Goal: Transaction & Acquisition: Purchase product/service

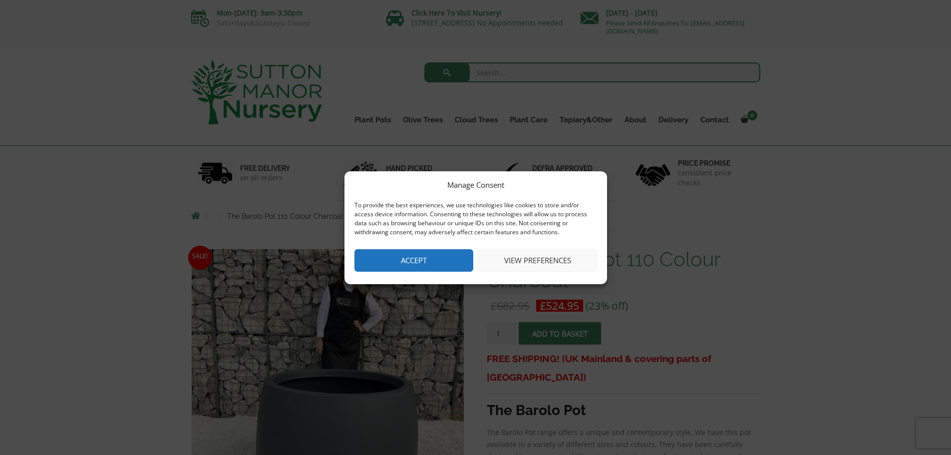
click at [440, 260] on button "Accept" at bounding box center [413, 260] width 119 height 22
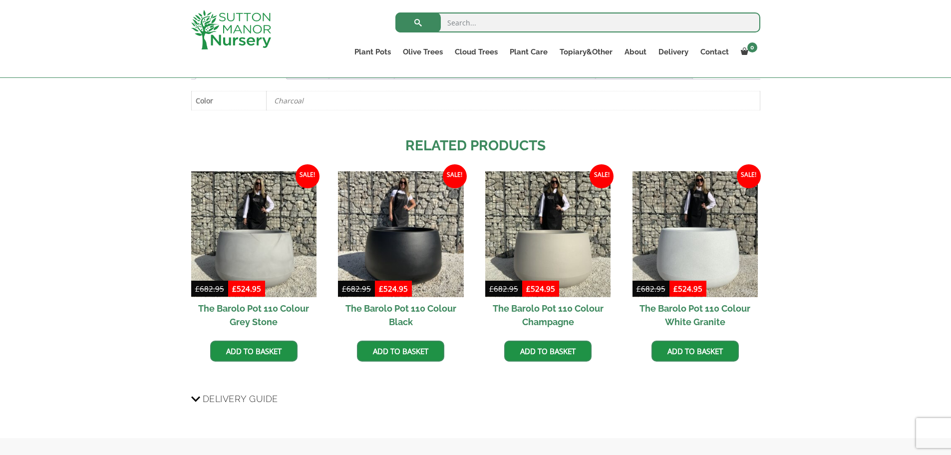
scroll to position [549, 0]
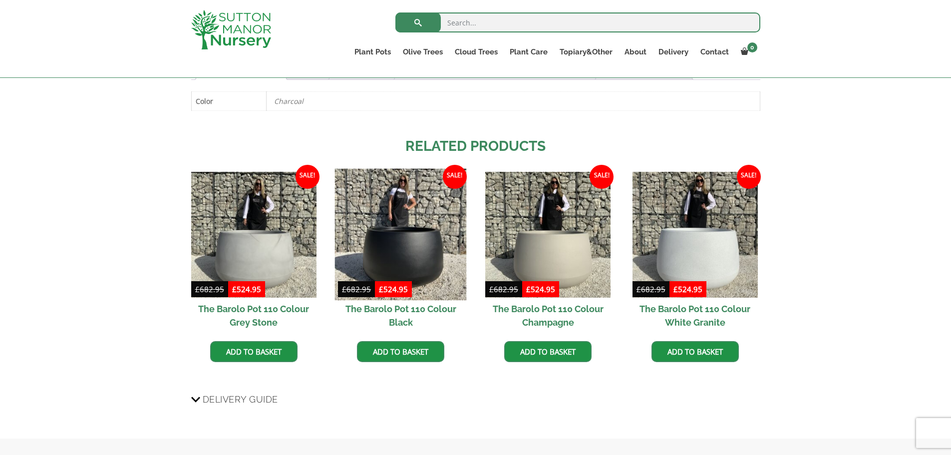
click at [382, 278] on img at bounding box center [401, 235] width 132 height 132
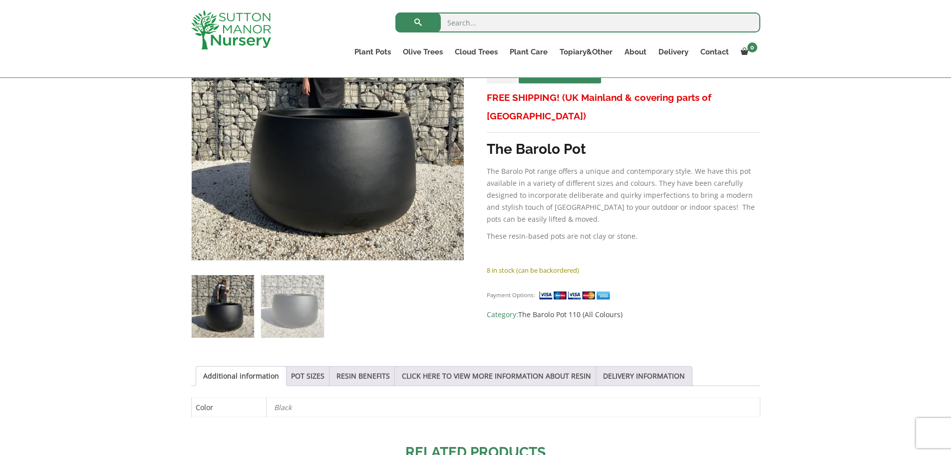
scroll to position [299, 0]
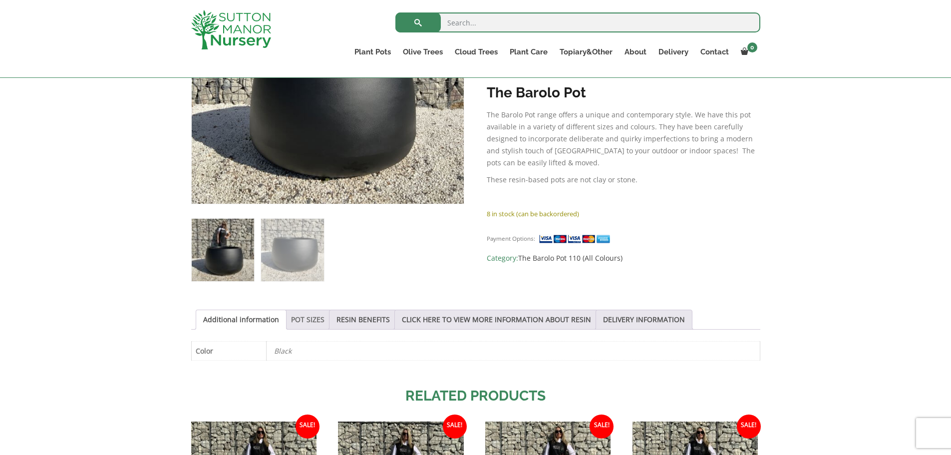
click at [306, 323] on link "POT SIZES" at bounding box center [307, 319] width 33 height 19
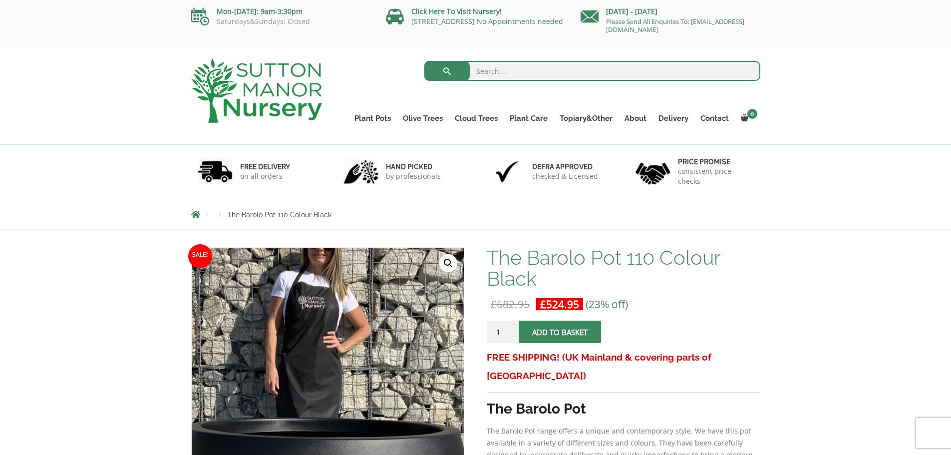
scroll to position [0, 0]
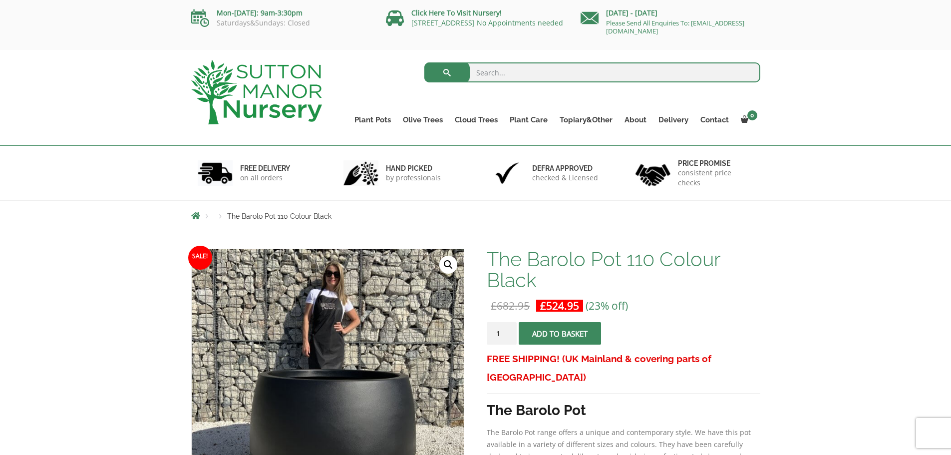
click at [506, 71] on input "search" at bounding box center [592, 72] width 336 height 20
type input "BAROLO 95"
click at [424, 62] on button "submit" at bounding box center [446, 72] width 45 height 20
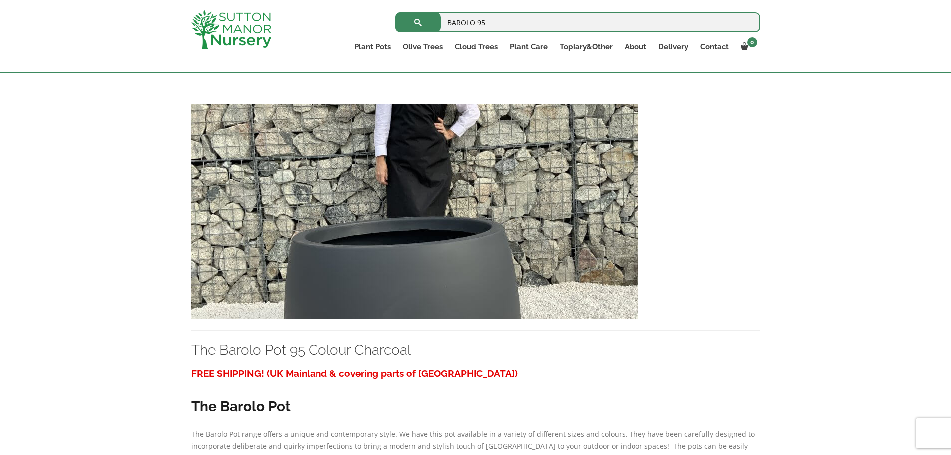
scroll to position [649, 0]
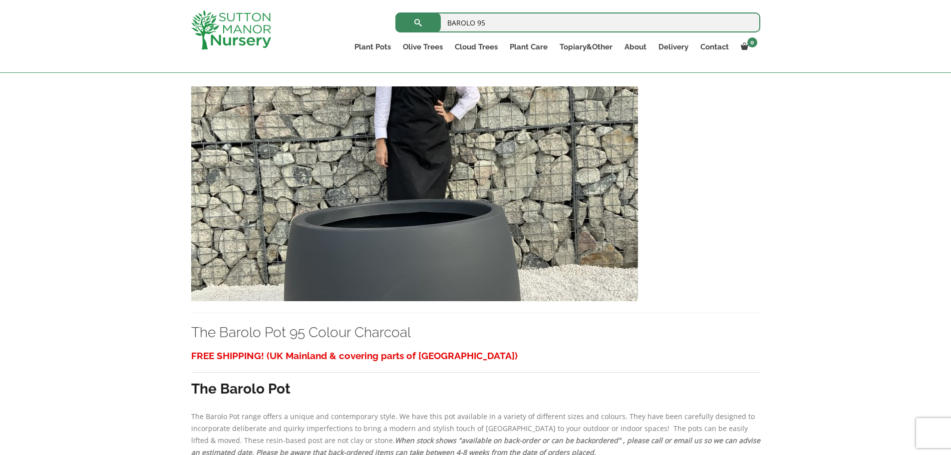
click at [435, 266] on img at bounding box center [414, 193] width 447 height 215
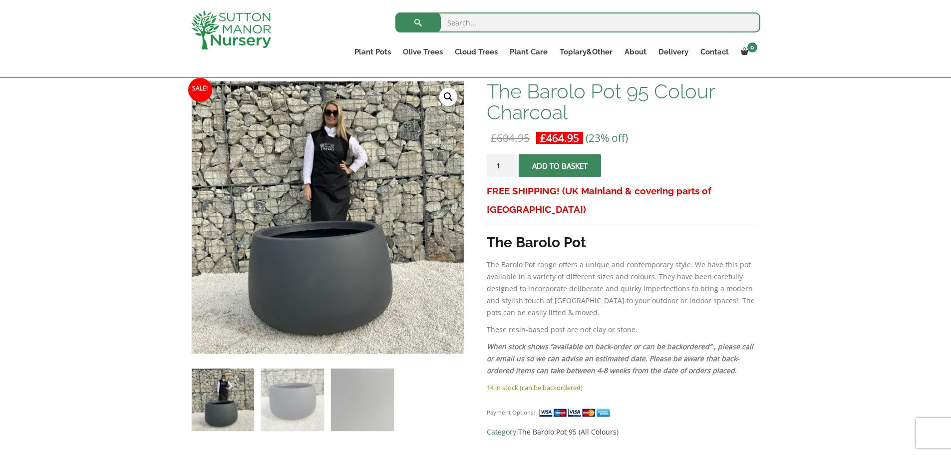
click at [559, 168] on button "Add to basket" at bounding box center [559, 165] width 82 height 22
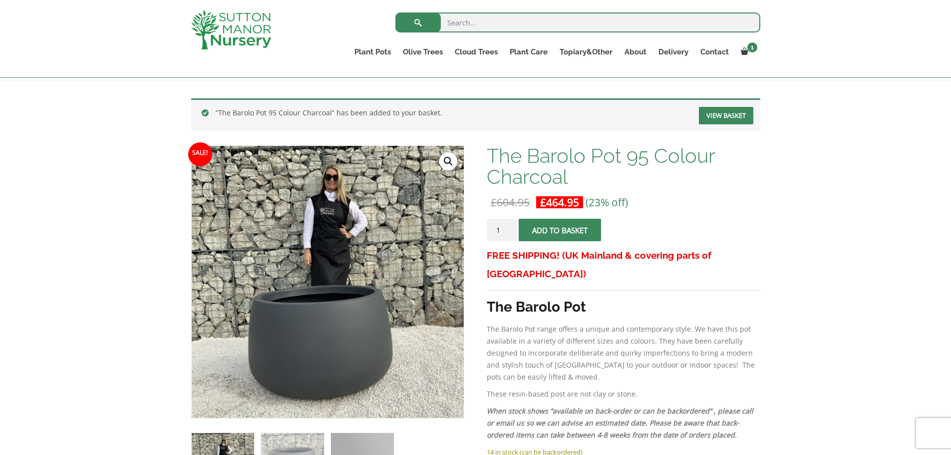
scroll to position [150, 0]
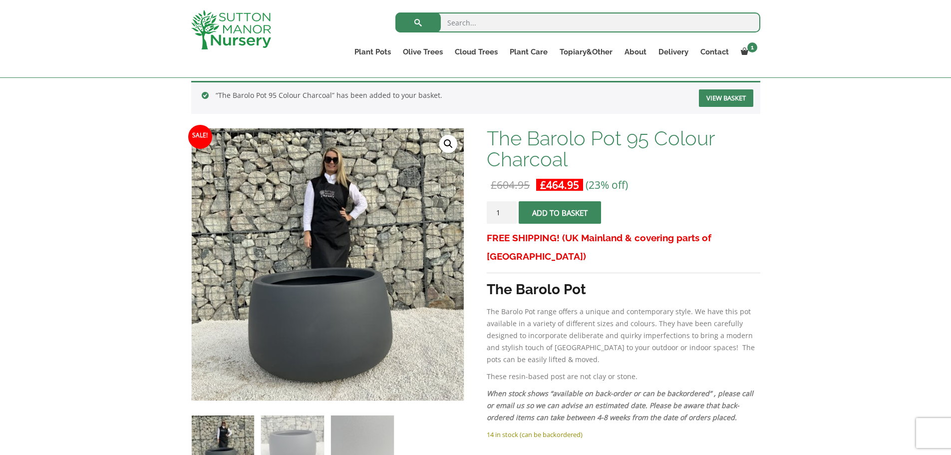
click at [724, 97] on link "View basket" at bounding box center [726, 97] width 54 height 17
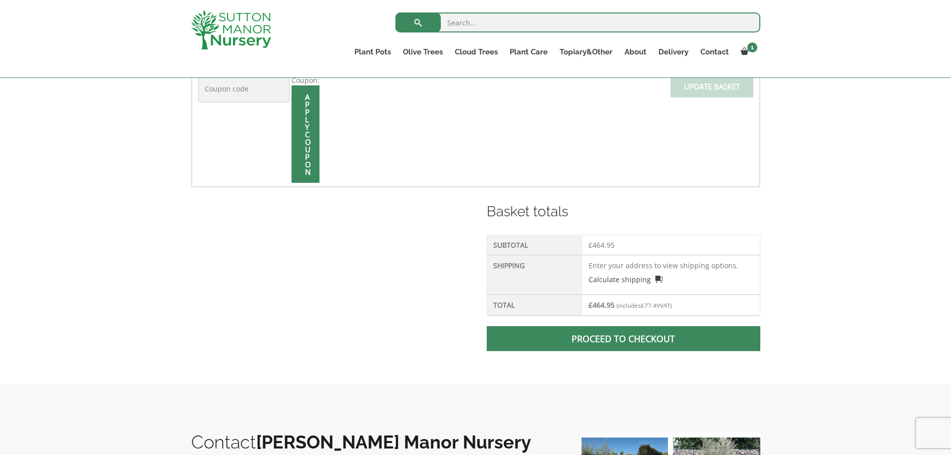
scroll to position [299, 0]
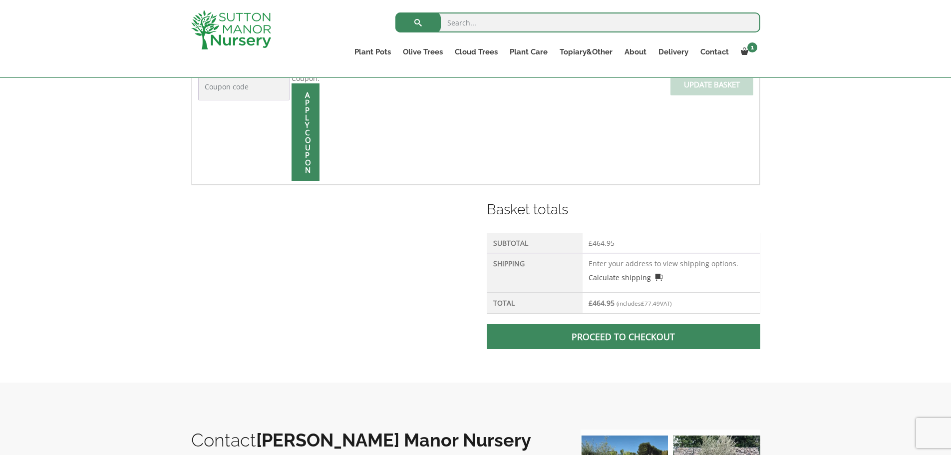
click at [626, 271] on p "Calculate shipping" at bounding box center [670, 275] width 165 height 14
click at [656, 277] on link "Calculate shipping" at bounding box center [625, 277] width 74 height 10
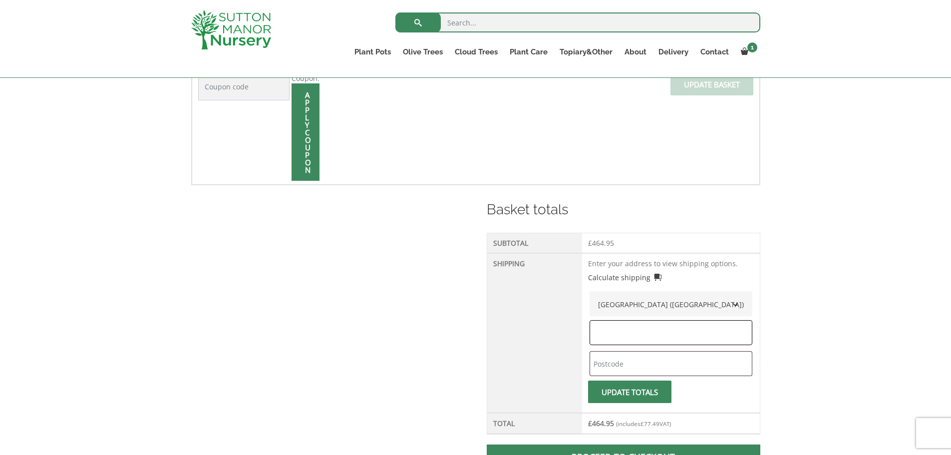
click at [647, 338] on input "text" at bounding box center [670, 332] width 163 height 25
type input "SURREY"
click at [637, 369] on input "text" at bounding box center [670, 363] width 163 height 25
type input "KT8 1SL"
click at [629, 392] on span "submit" at bounding box center [629, 392] width 0 height 0
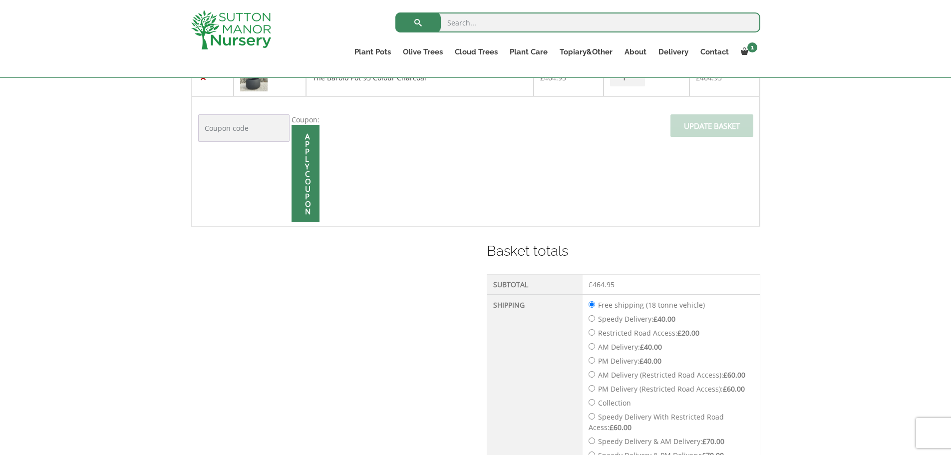
scroll to position [341, 0]
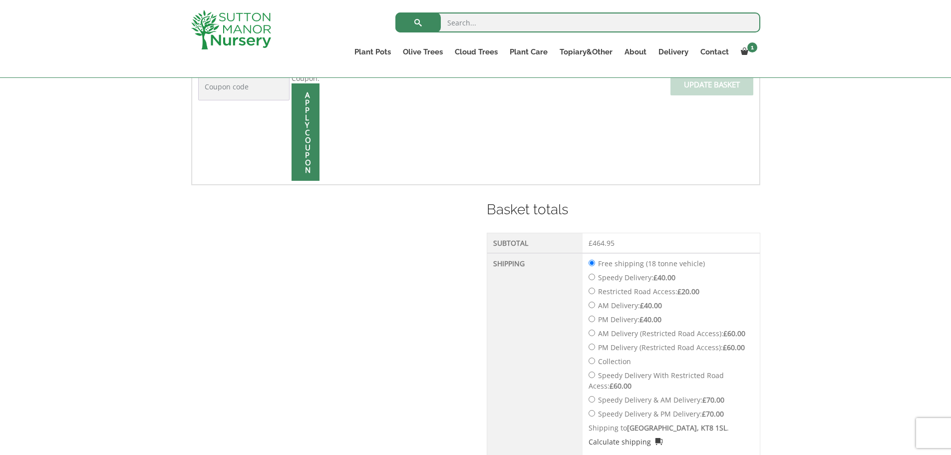
click at [593, 276] on input "Speedy Delivery: £ 40.00" at bounding box center [591, 276] width 6 height 6
radio input "true"
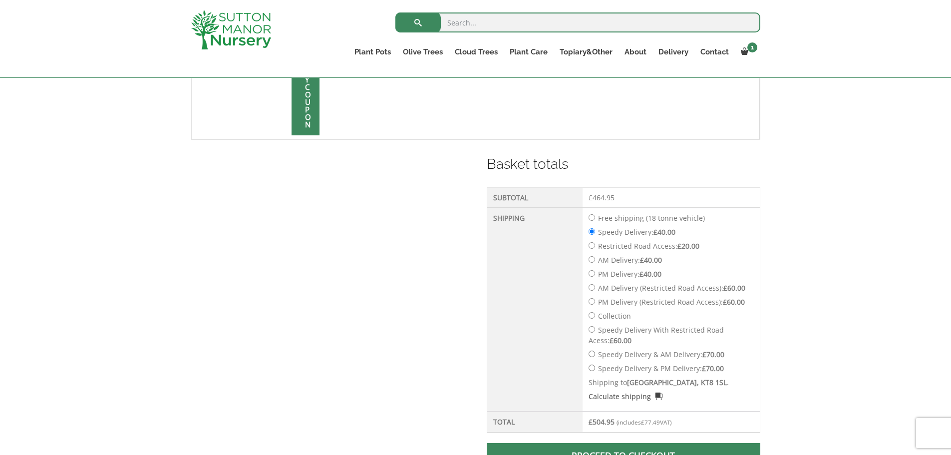
scroll to position [490, 0]
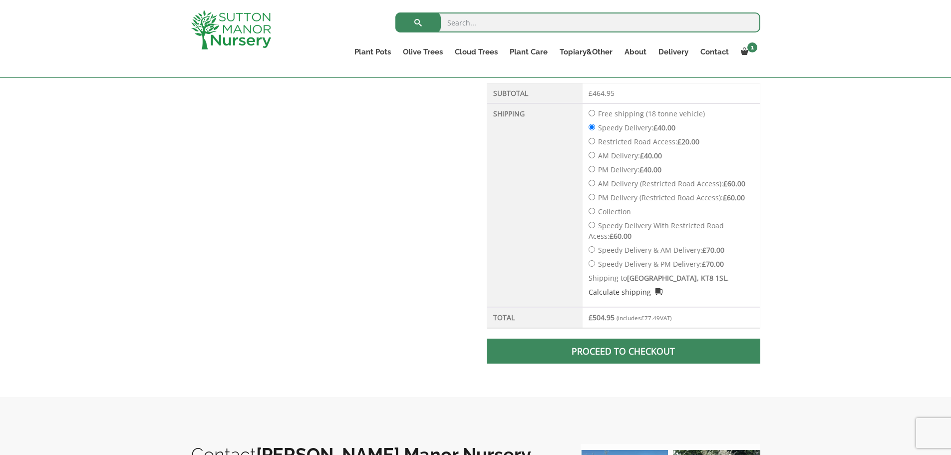
click at [638, 348] on link "Proceed to checkout" at bounding box center [622, 350] width 273 height 25
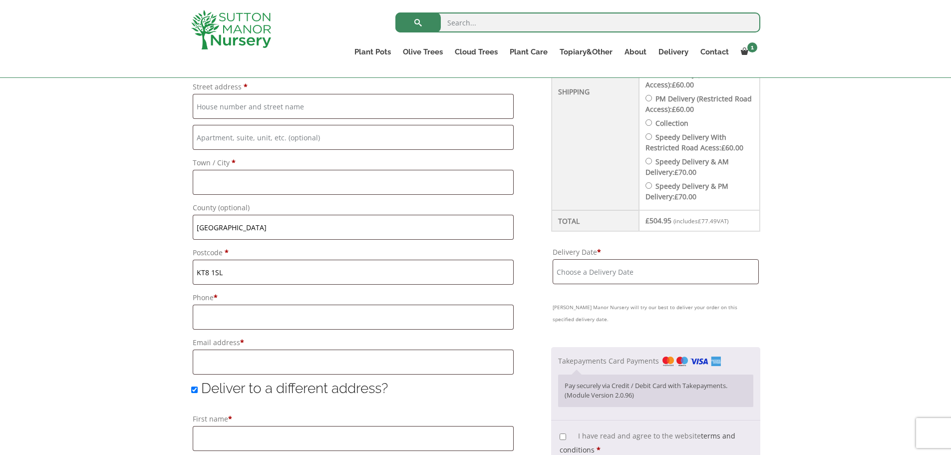
scroll to position [499, 0]
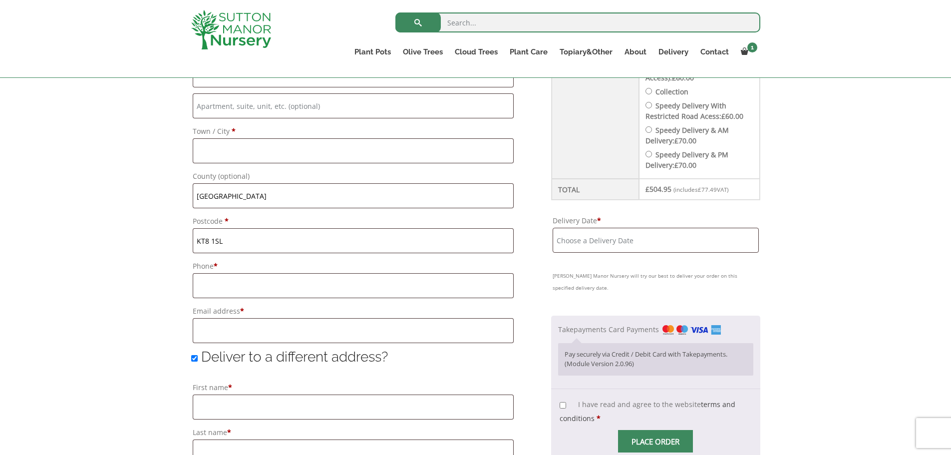
click at [571, 245] on input "Delivery Date *" at bounding box center [655, 240] width 206 height 25
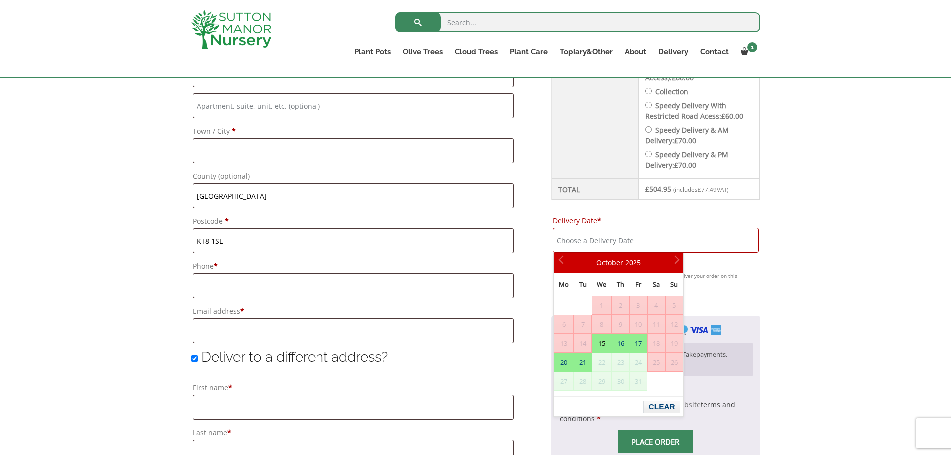
click at [604, 344] on link "15" at bounding box center [601, 343] width 18 height 18
type input "[DATE]"
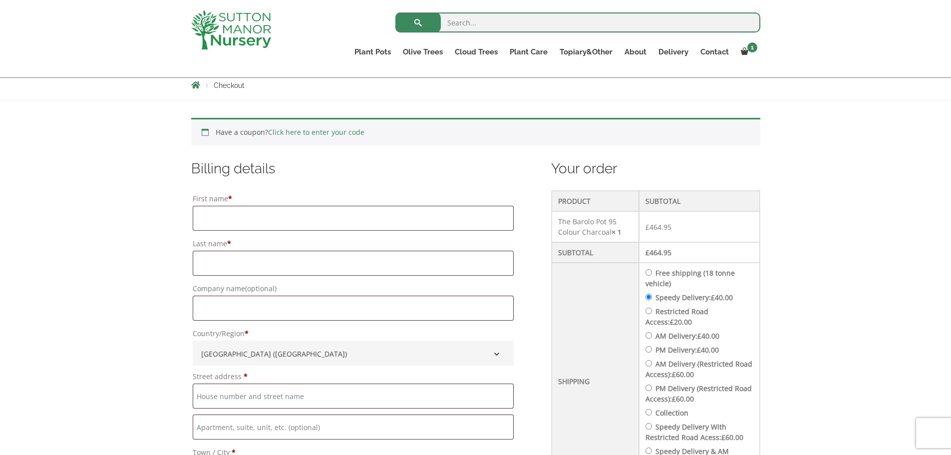
scroll to position [200, 0]
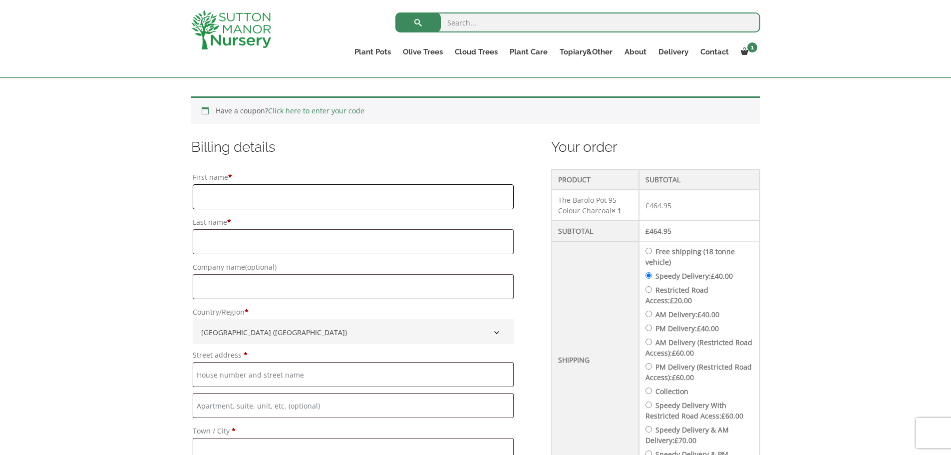
click at [307, 193] on input "First name *" at bounding box center [353, 196] width 321 height 25
type input "MICHAEL"
click at [241, 241] on input "Last name *" at bounding box center [353, 241] width 321 height 25
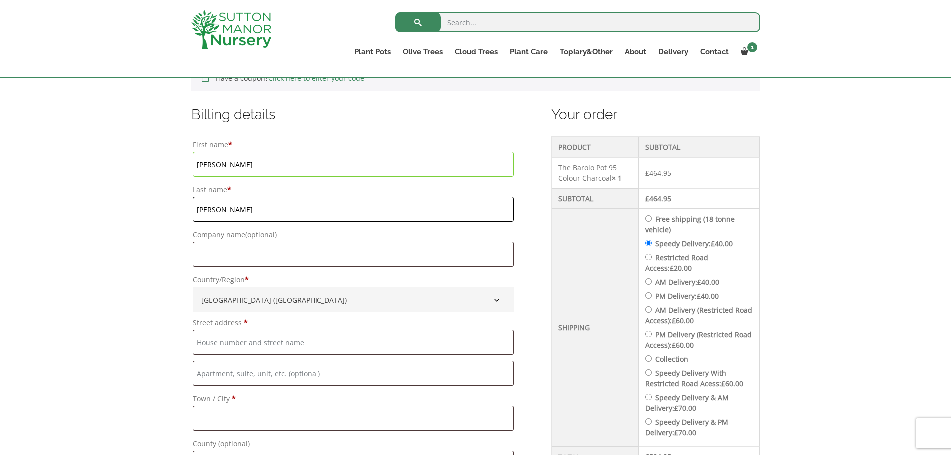
scroll to position [249, 0]
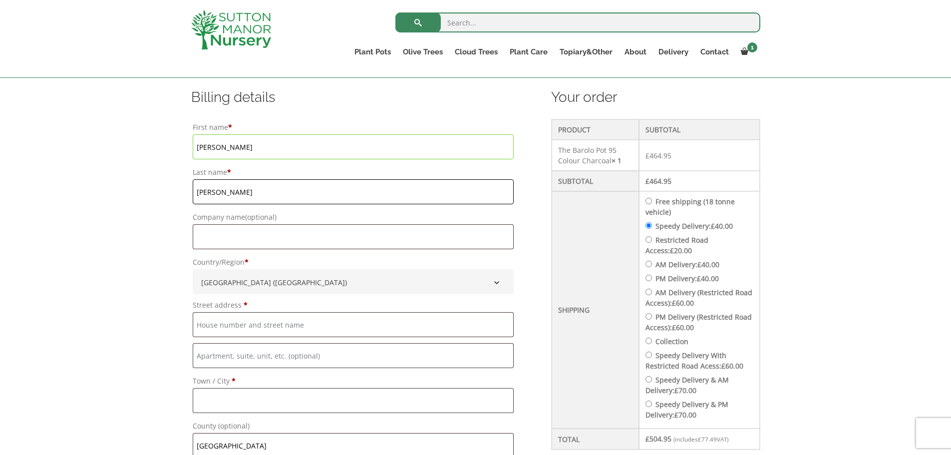
type input "REDFORD"
click at [273, 321] on input "Street address *" at bounding box center [353, 324] width 321 height 25
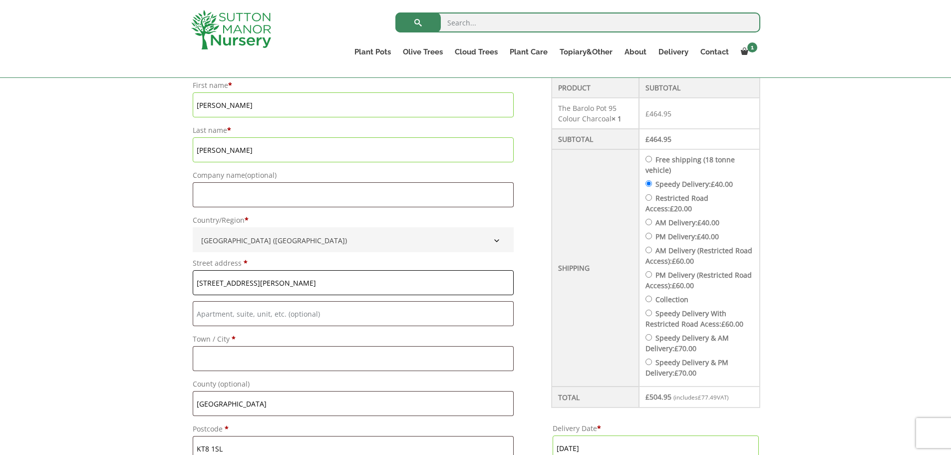
scroll to position [349, 0]
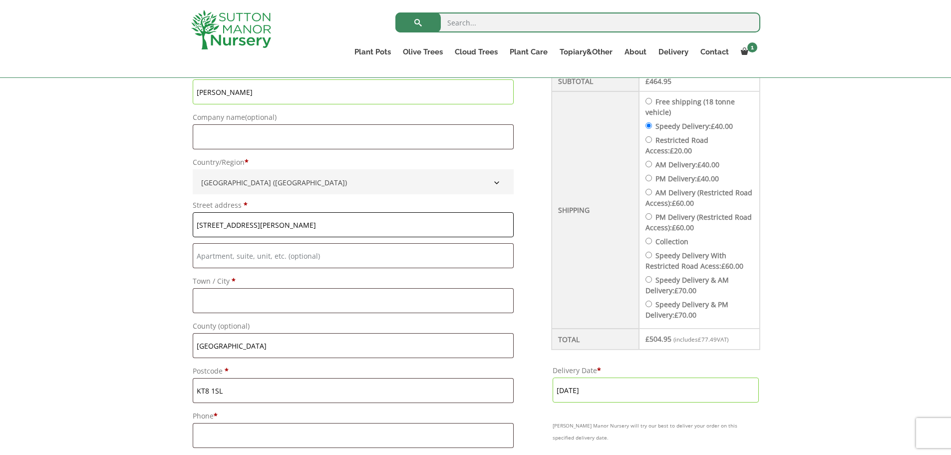
type input "[STREET_ADDRESS][PERSON_NAME]"
click at [262, 307] on input "Town / City *" at bounding box center [353, 300] width 321 height 25
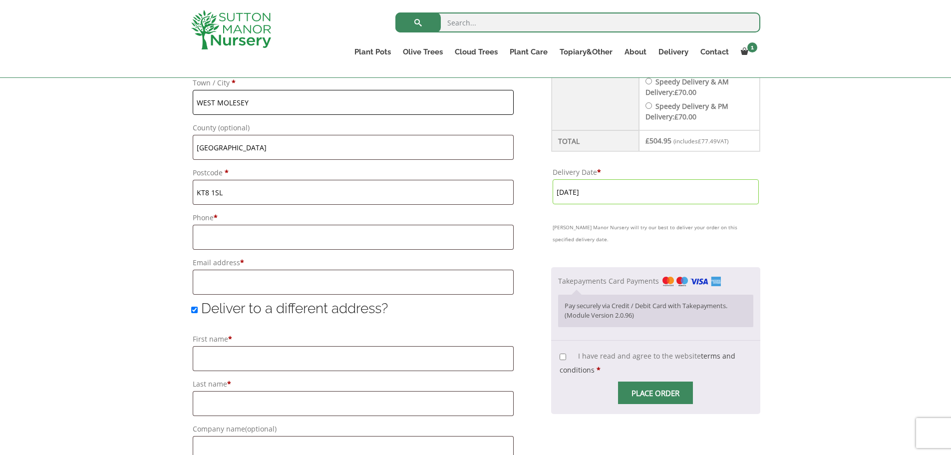
scroll to position [549, 0]
type input "WEST MOLESEY"
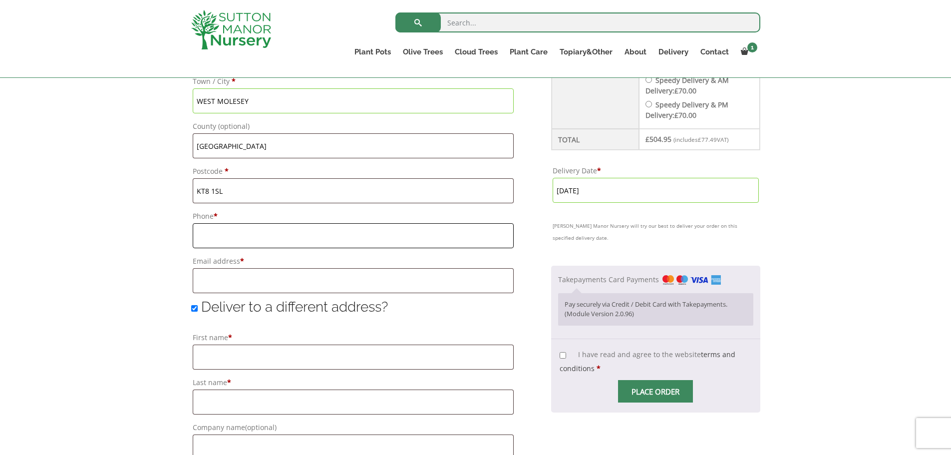
click at [267, 226] on input "Phone *" at bounding box center [353, 235] width 321 height 25
type input "07887548859"
click at [247, 277] on input "Email address *" at bounding box center [353, 280] width 321 height 25
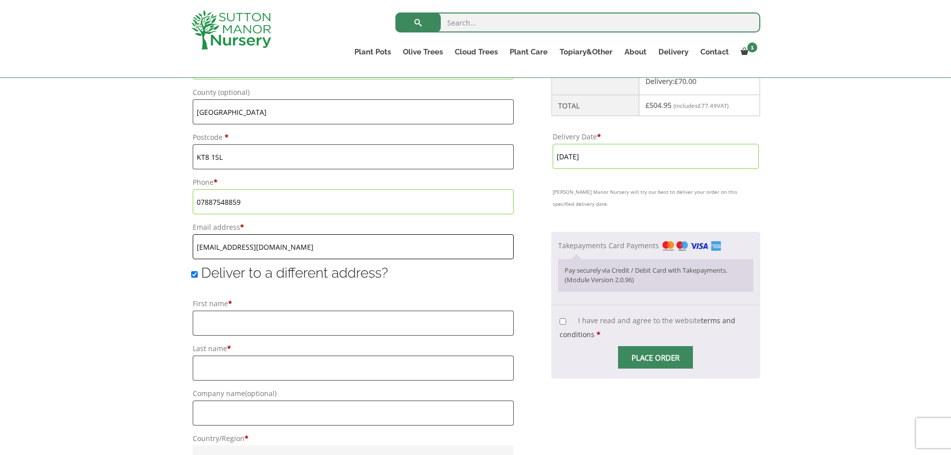
scroll to position [649, 0]
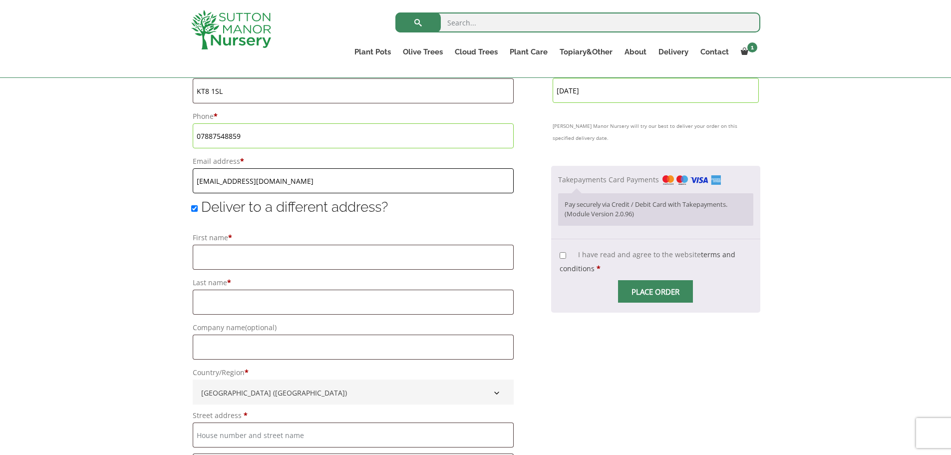
type input "[EMAIL_ADDRESS][DOMAIN_NAME]"
click at [193, 209] on input "Deliver to a different address?" at bounding box center [194, 208] width 6 height 6
checkbox input "false"
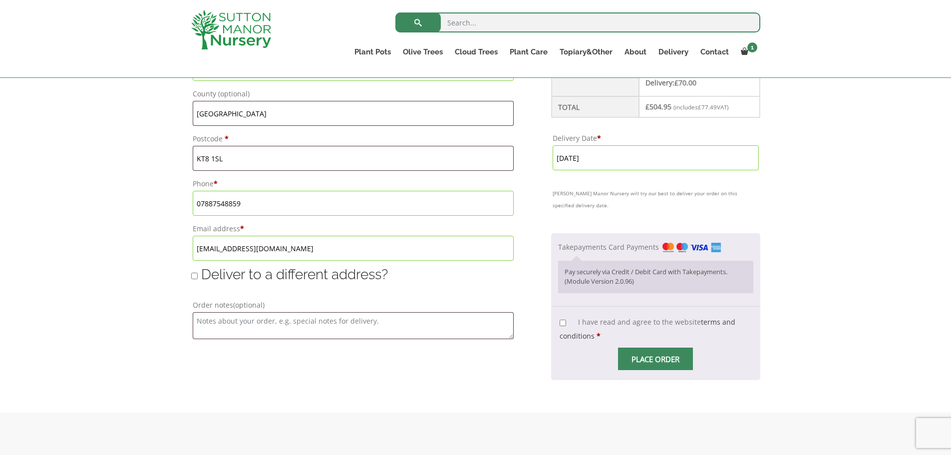
scroll to position [599, 0]
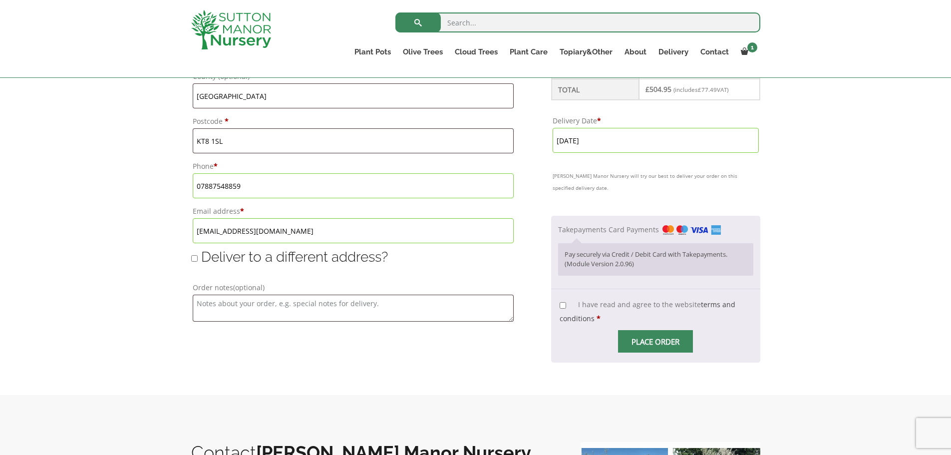
click at [563, 306] on input "I have read and agree to the website terms and conditions *" at bounding box center [562, 305] width 6 height 6
checkbox input "true"
click at [653, 343] on input "Place order" at bounding box center [655, 341] width 75 height 22
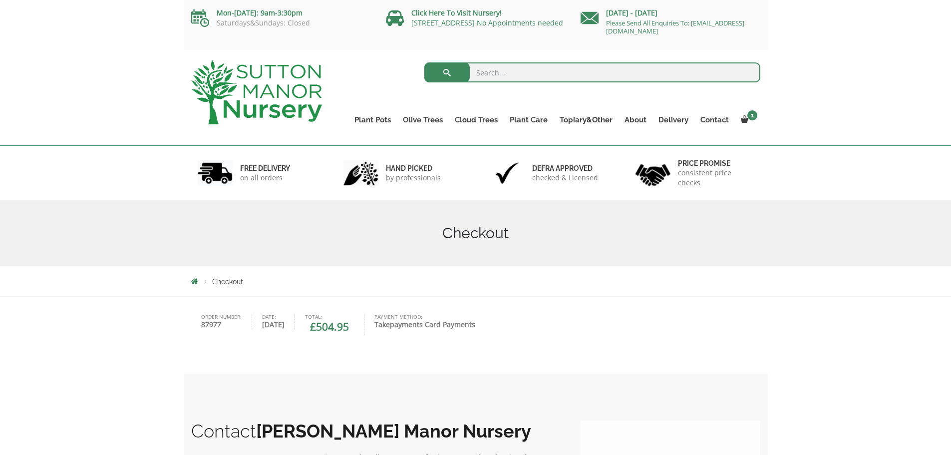
scroll to position [42, 0]
